Goal: Task Accomplishment & Management: Manage account settings

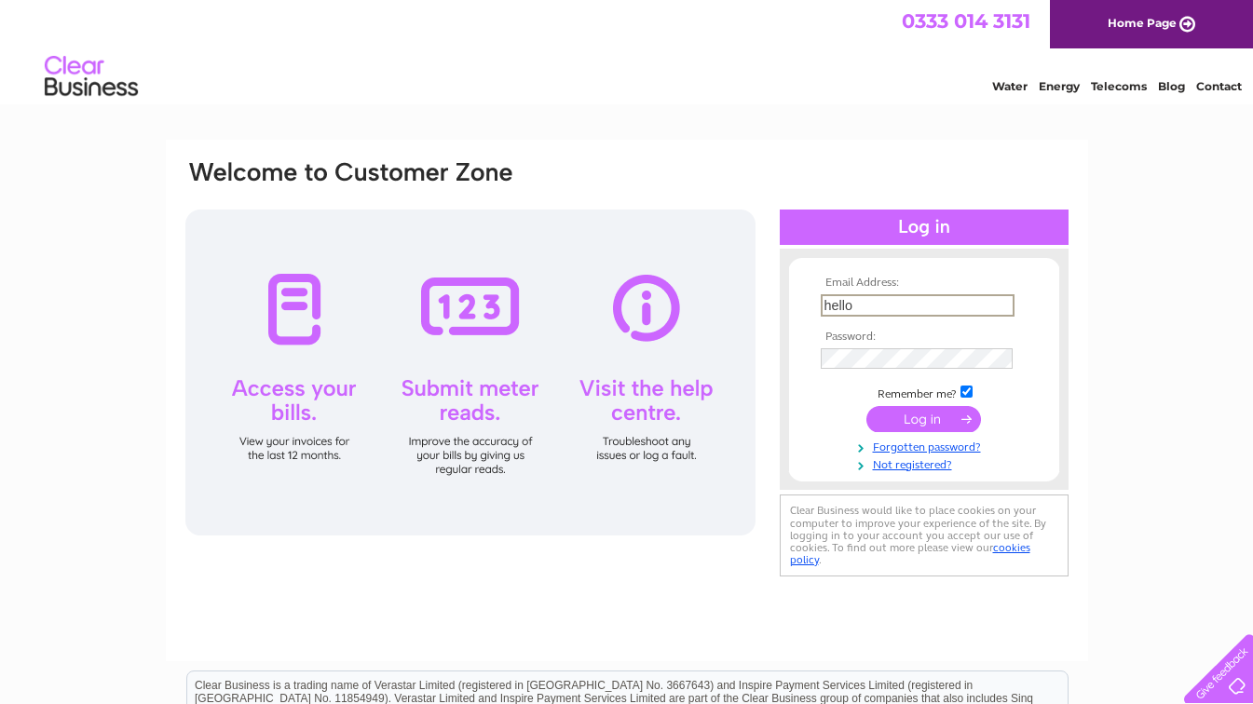
type input "hello@ochospa.com"
click at [938, 413] on input "submit" at bounding box center [923, 419] width 115 height 26
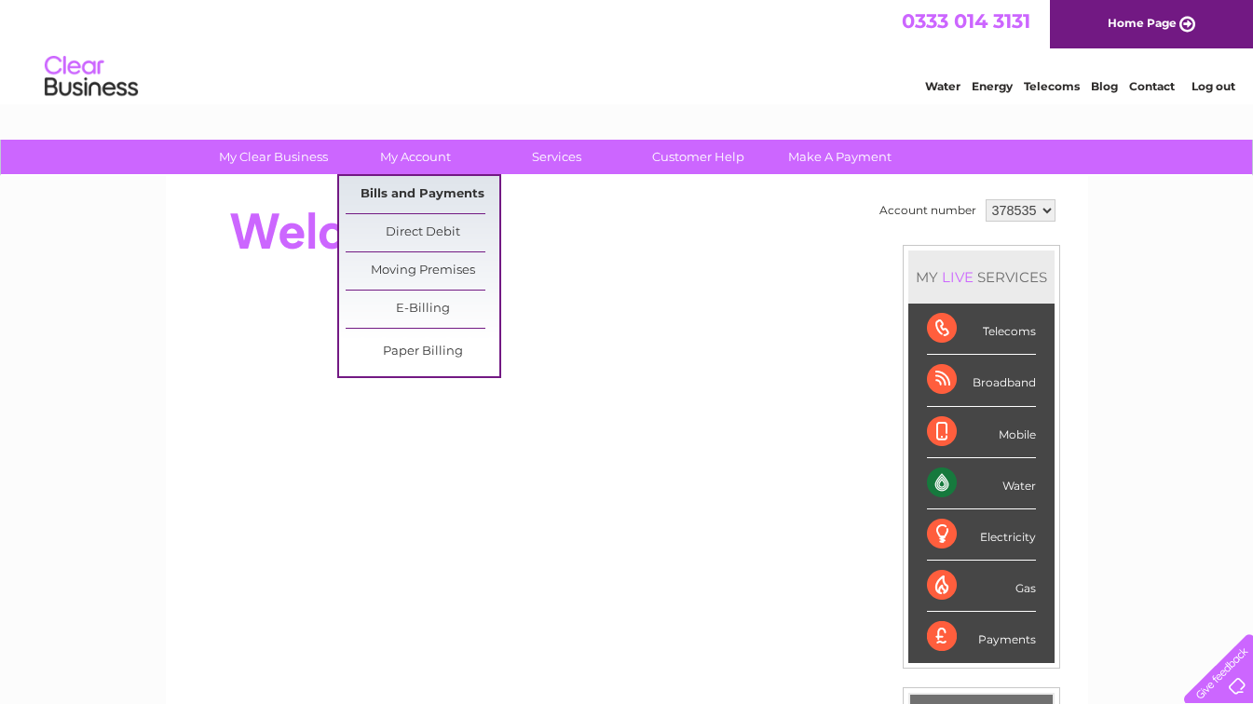
click at [415, 194] on link "Bills and Payments" at bounding box center [423, 194] width 154 height 37
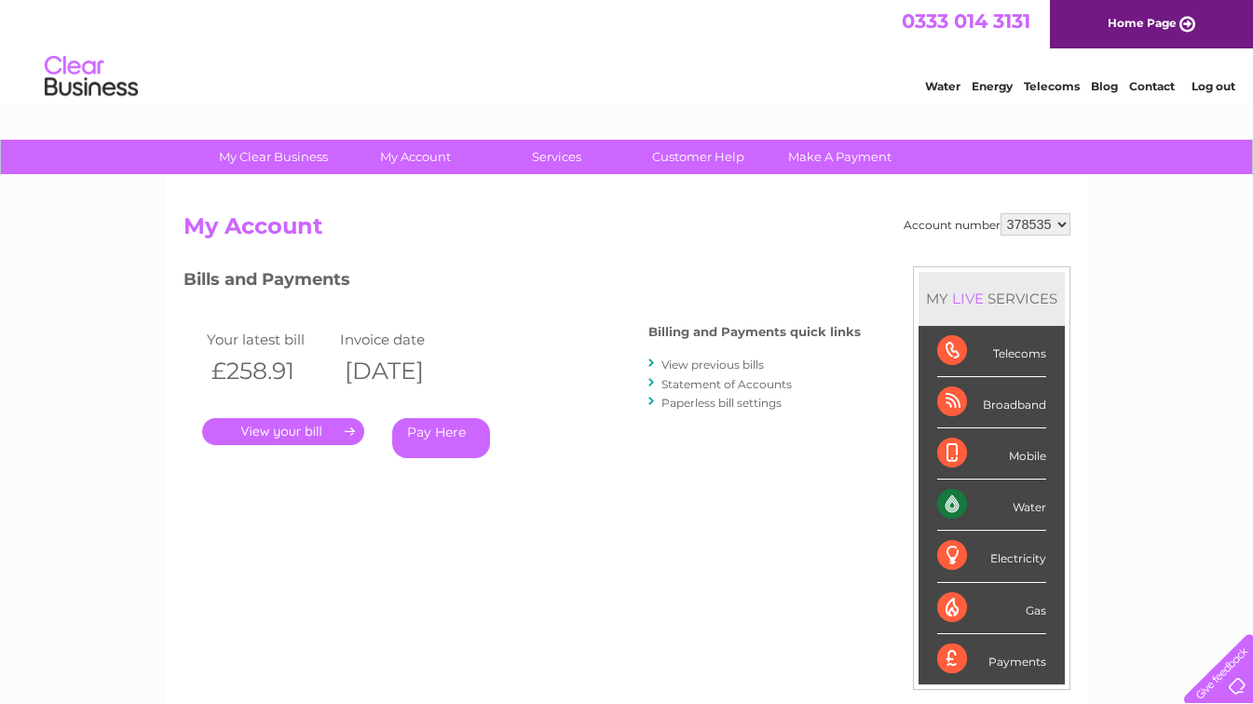
click at [318, 429] on link "." at bounding box center [283, 431] width 162 height 27
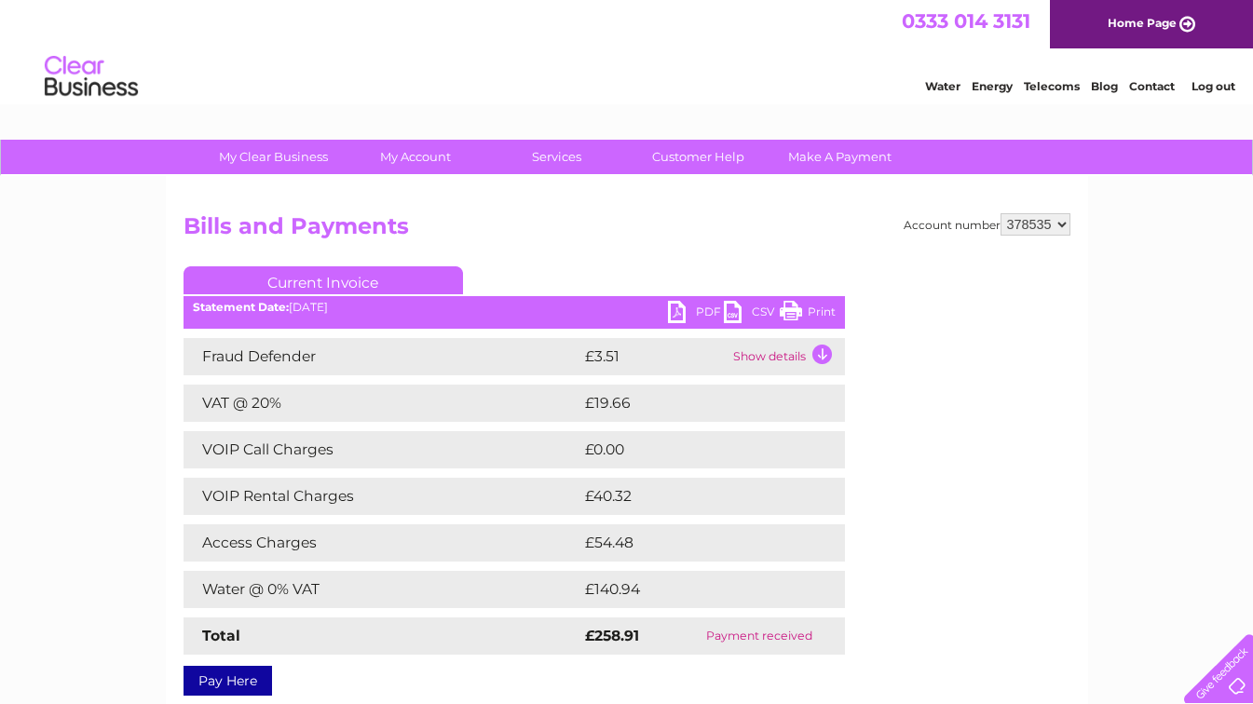
click at [821, 313] on link "Print" at bounding box center [808, 314] width 56 height 27
click at [1063, 224] on select "378535" at bounding box center [1035, 224] width 70 height 22
click at [711, 233] on h2 "Bills and Payments" at bounding box center [627, 230] width 887 height 35
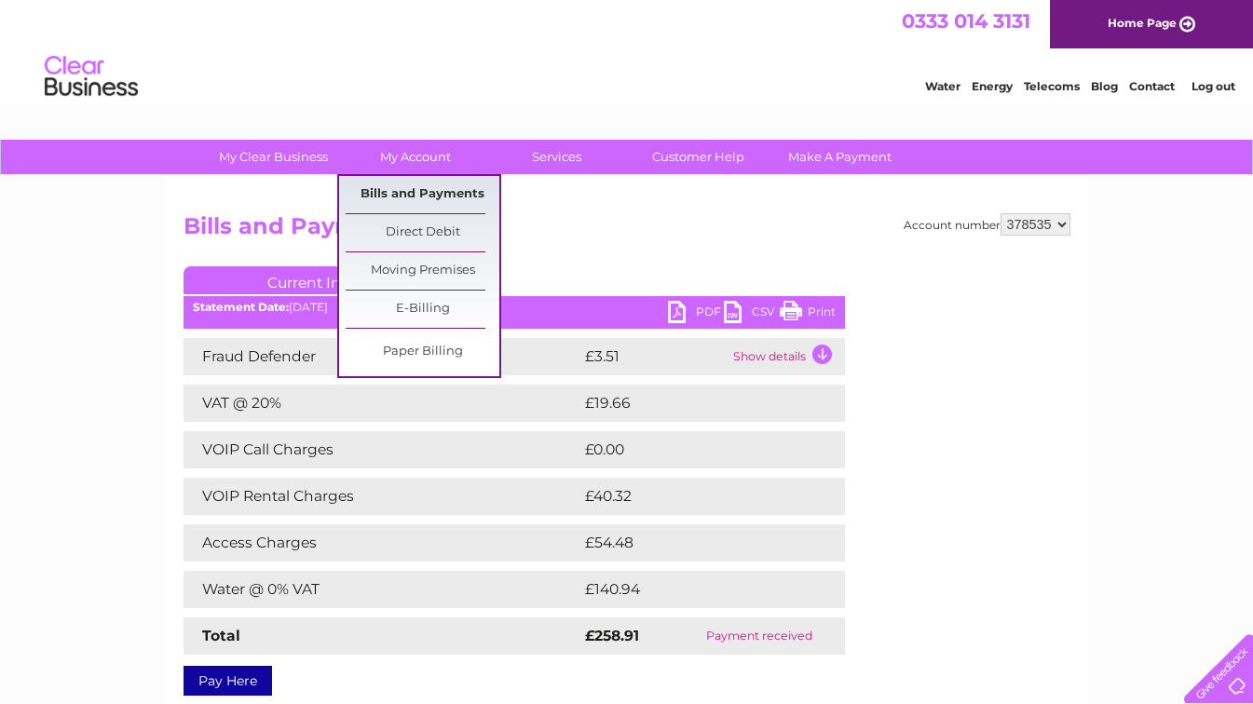
click at [418, 189] on link "Bills and Payments" at bounding box center [423, 194] width 154 height 37
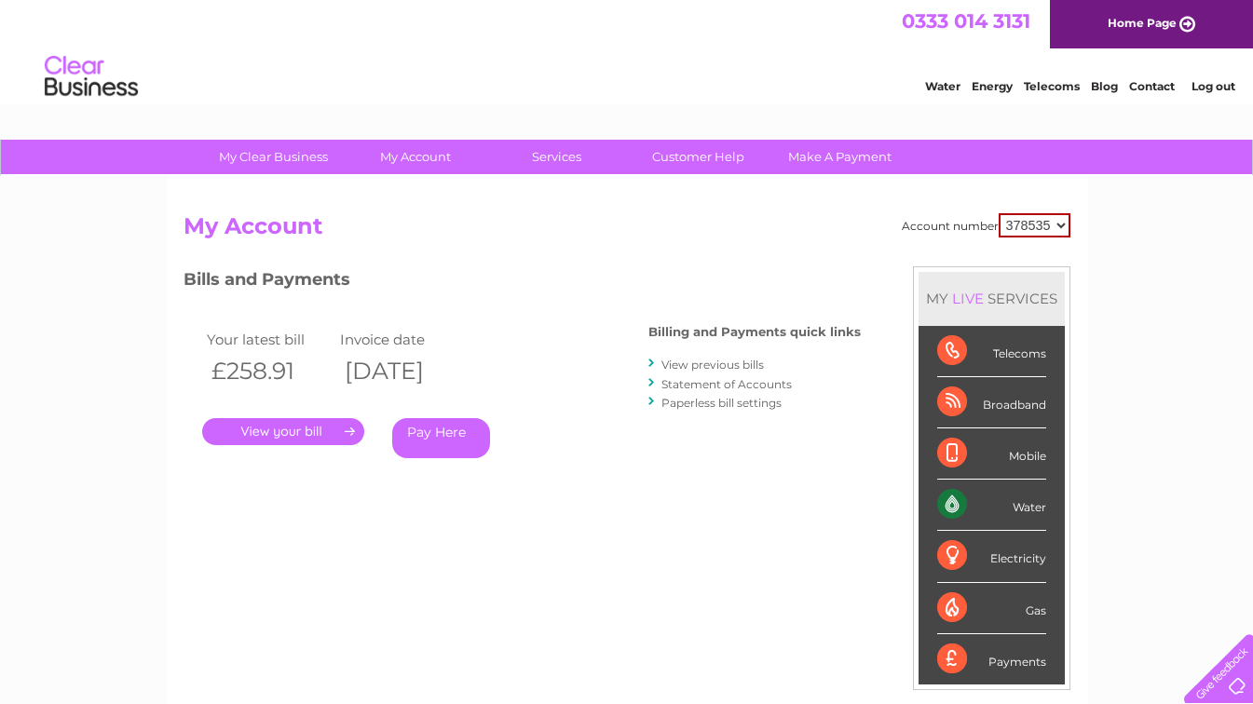
click at [673, 365] on link "View previous bills" at bounding box center [712, 365] width 102 height 14
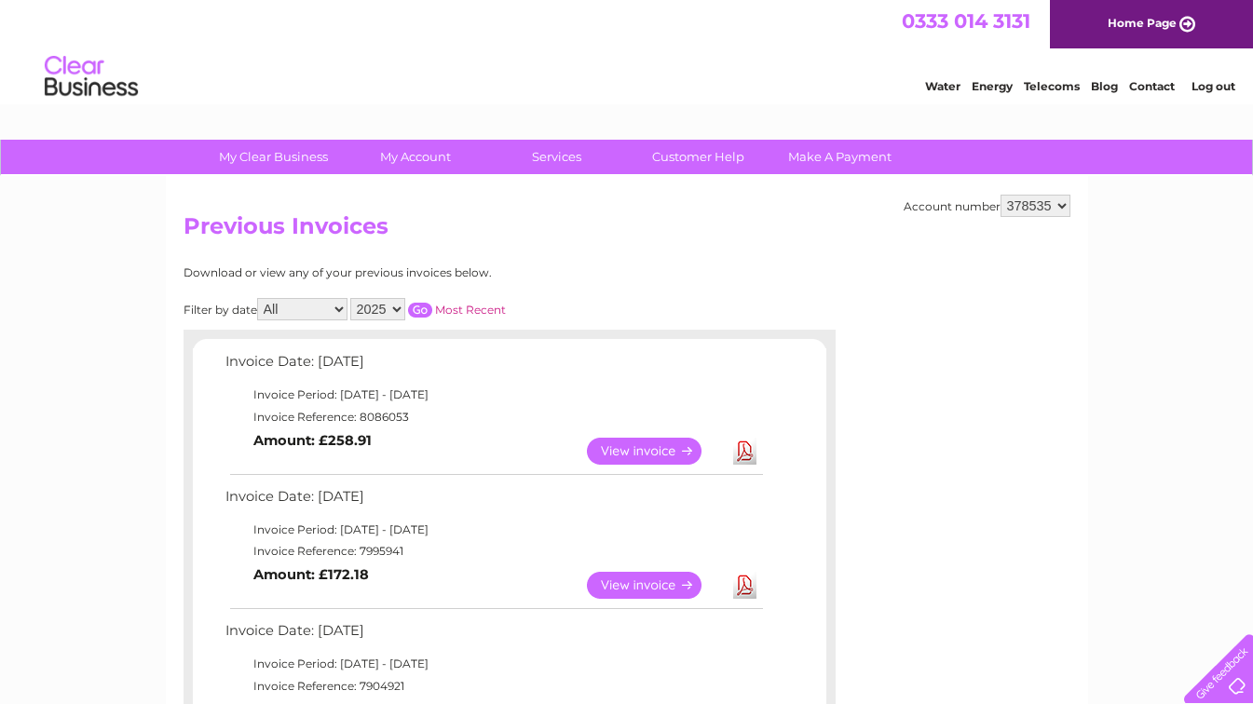
click at [627, 589] on link "View" at bounding box center [655, 585] width 137 height 27
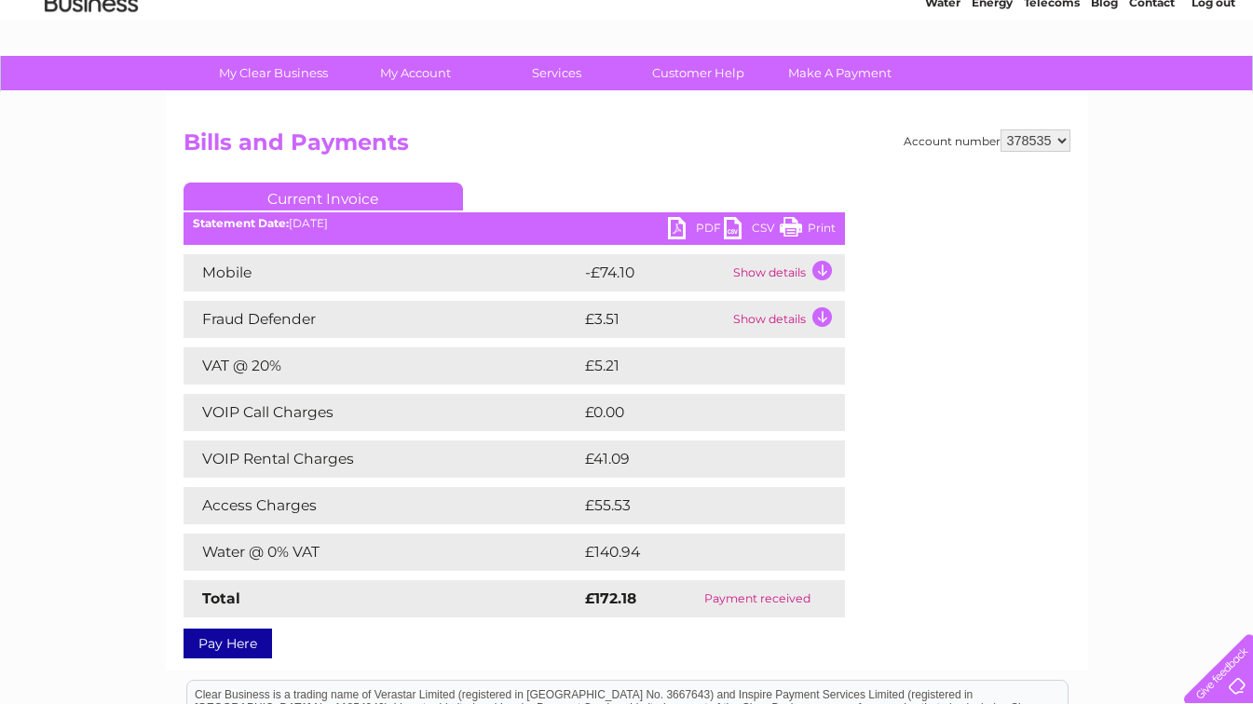
scroll to position [88, 0]
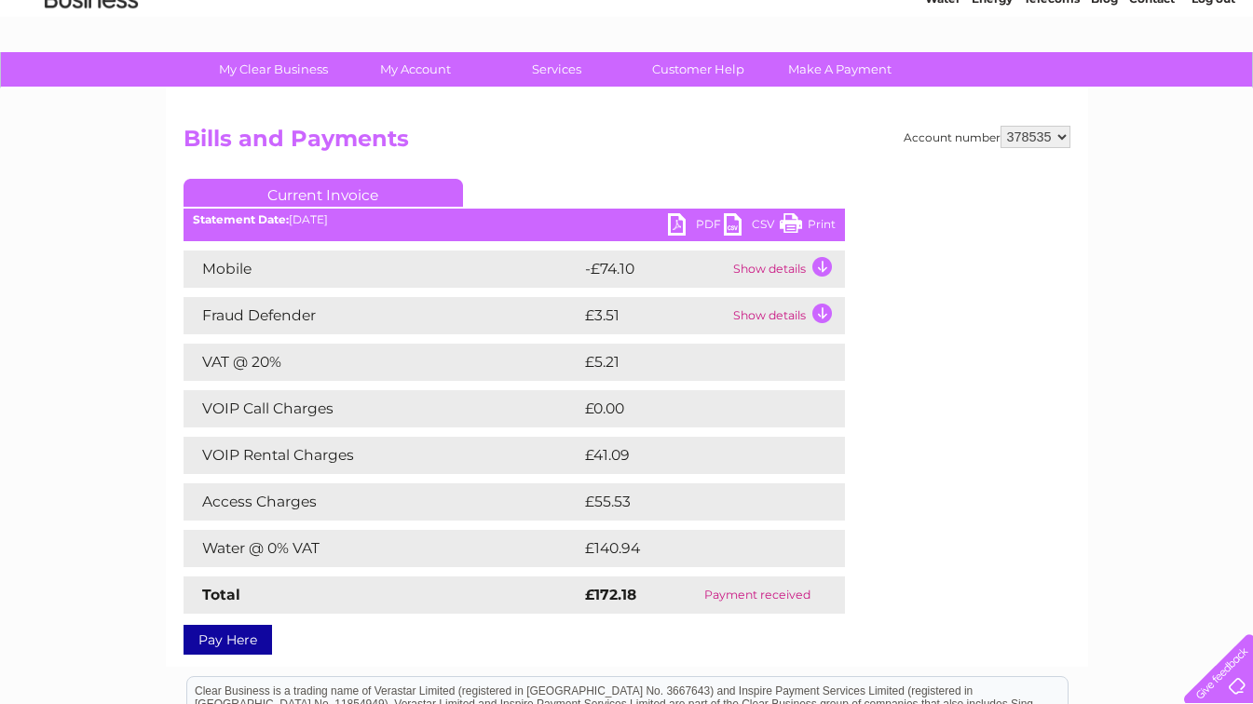
click at [816, 223] on link "Print" at bounding box center [808, 226] width 56 height 27
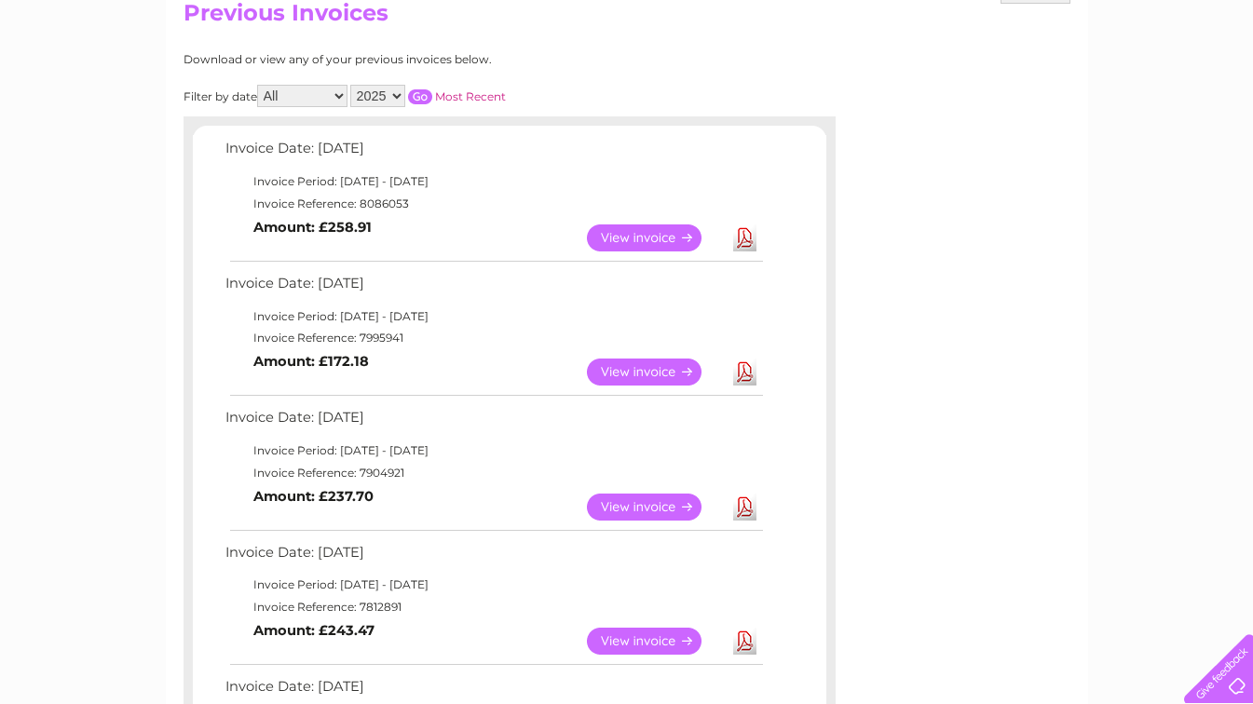
scroll to position [228, 0]
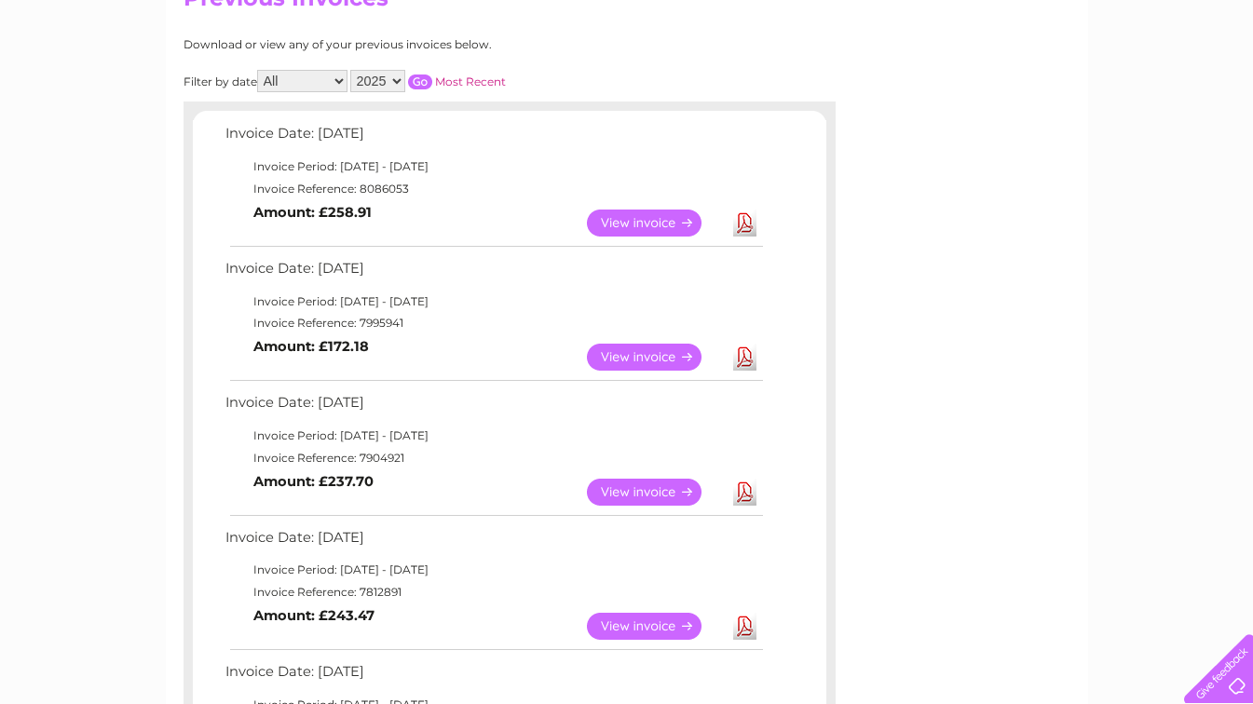
click at [662, 494] on link "View" at bounding box center [655, 492] width 137 height 27
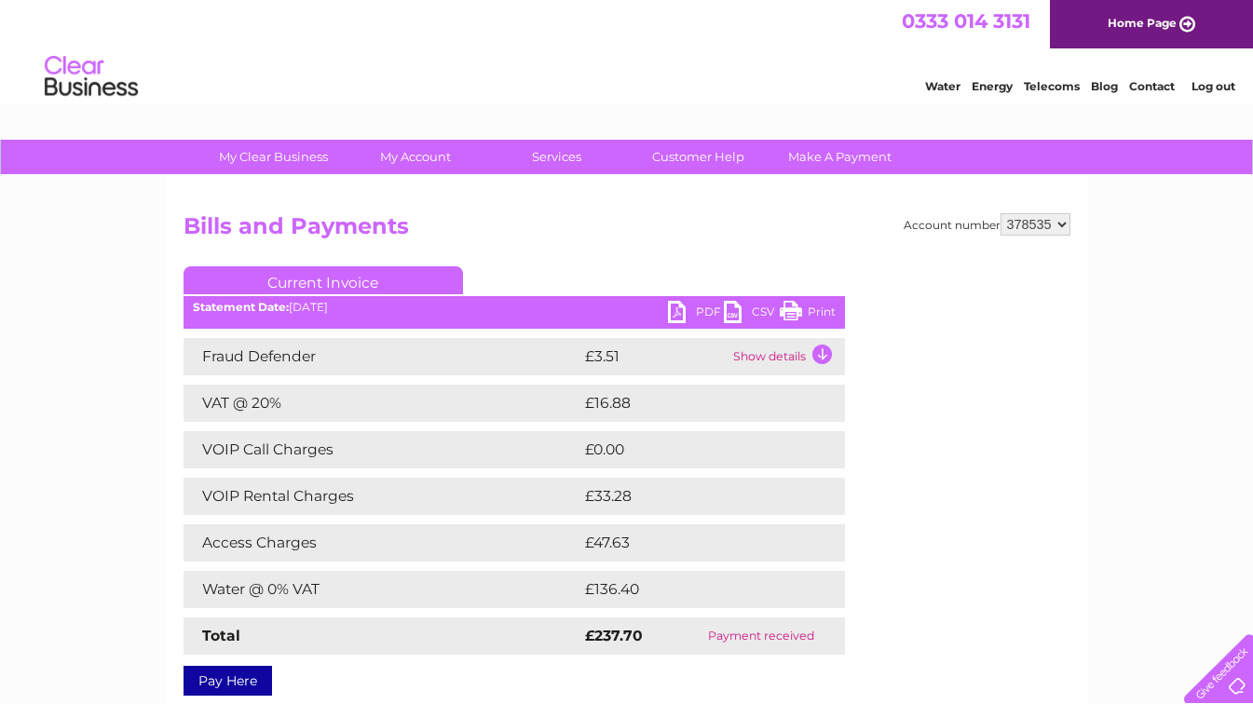
click at [829, 320] on link "Print" at bounding box center [808, 314] width 56 height 27
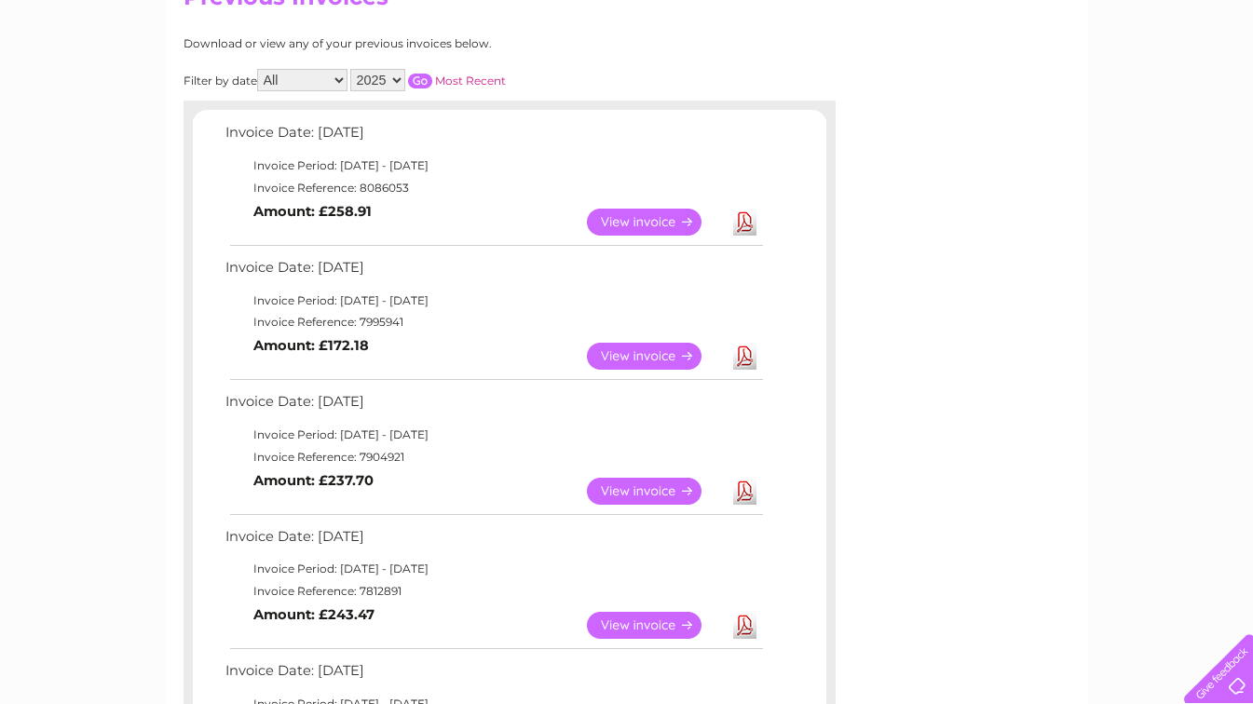
click at [655, 622] on link "View" at bounding box center [655, 625] width 137 height 27
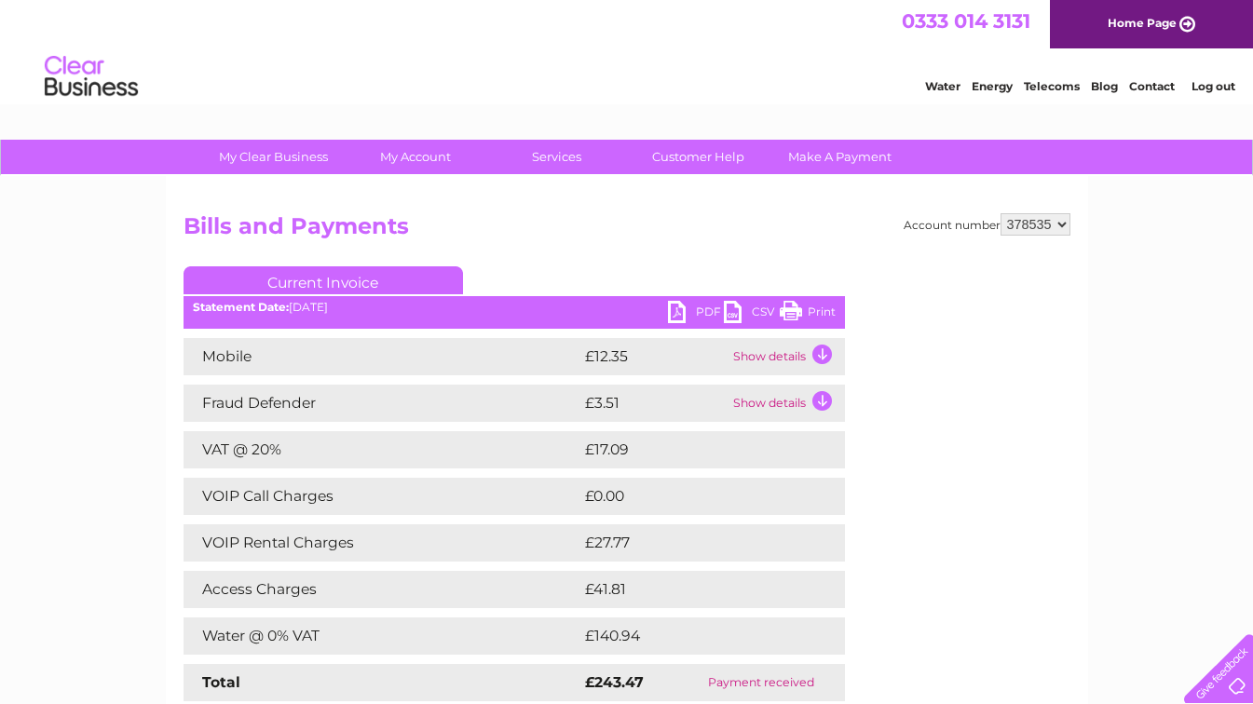
click at [814, 315] on link "Print" at bounding box center [808, 314] width 56 height 27
click at [1207, 88] on link "Log out" at bounding box center [1213, 86] width 44 height 14
